Goal: Check status: Check status

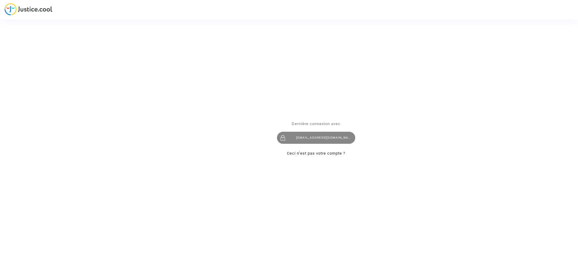
click at [309, 140] on div "imitxelena@reclamapormi.com" at bounding box center [316, 138] width 78 height 12
